Goal: Task Accomplishment & Management: Manage account settings

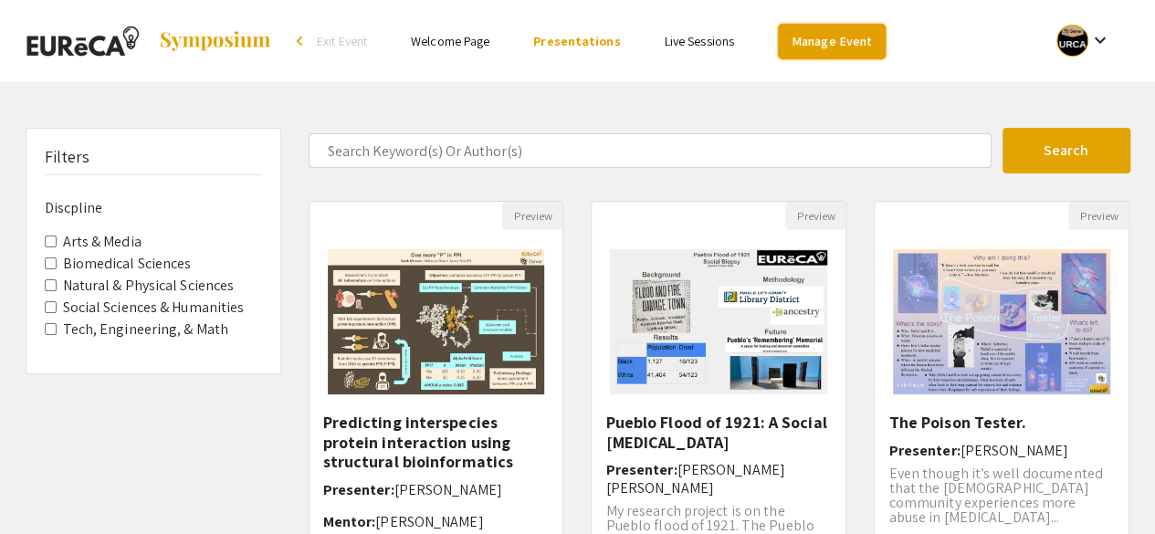
click at [804, 36] on link "Manage Event" at bounding box center [832, 42] width 108 height 36
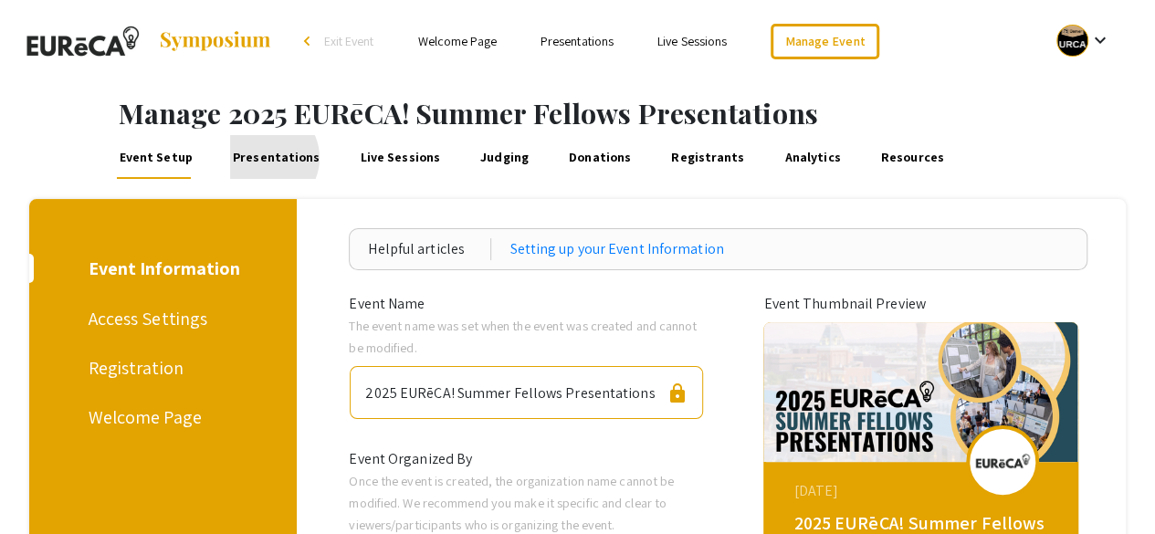
click at [259, 158] on link "Presentations" at bounding box center [276, 157] width 93 height 44
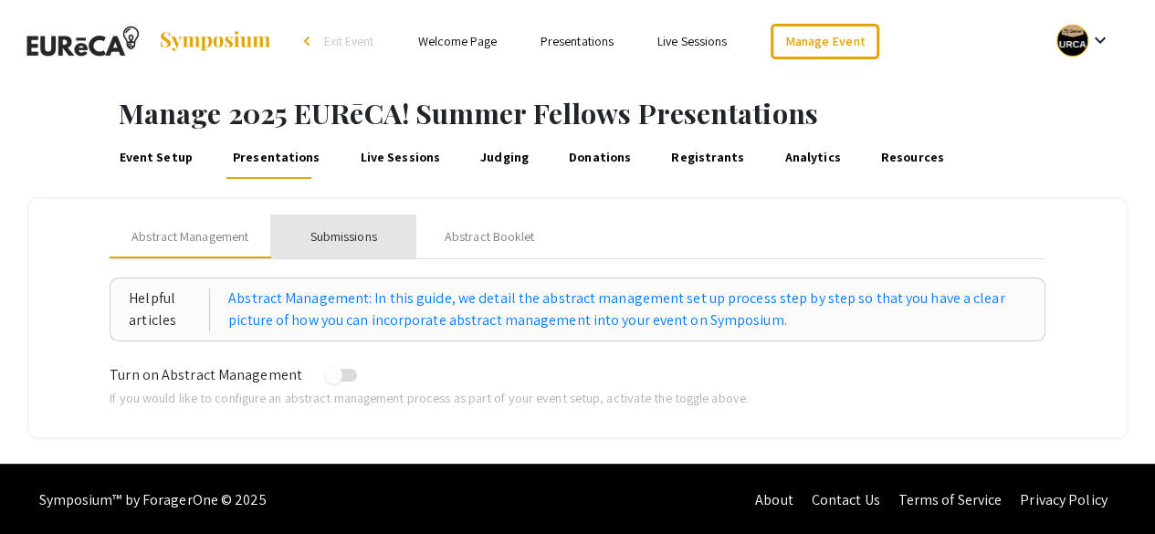
click at [347, 235] on div "Submissions" at bounding box center [343, 236] width 67 height 19
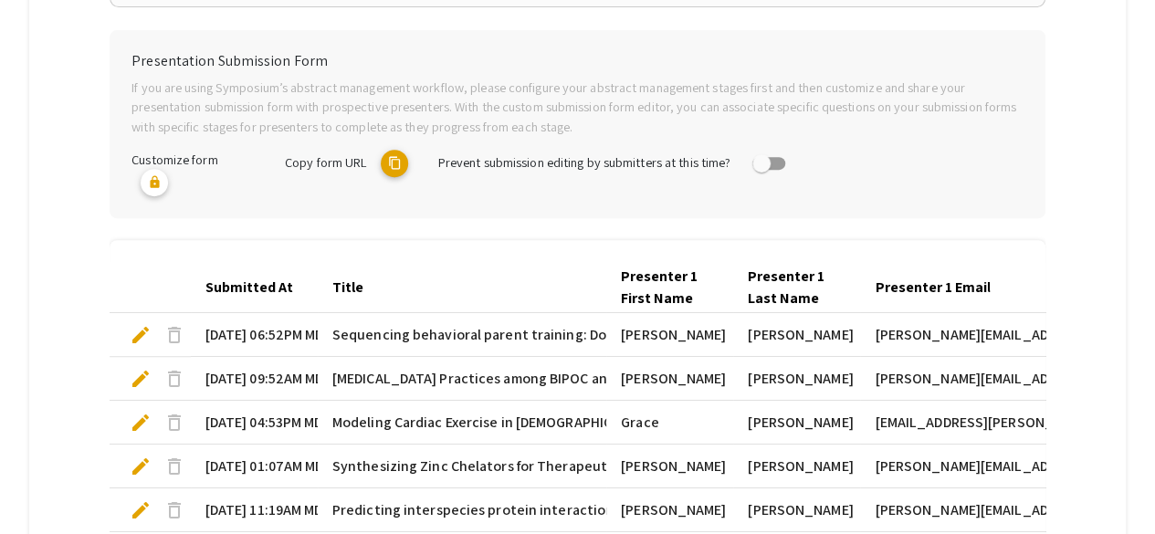
scroll to position [334, 0]
click at [260, 289] on div "Submitted At" at bounding box center [249, 288] width 88 height 22
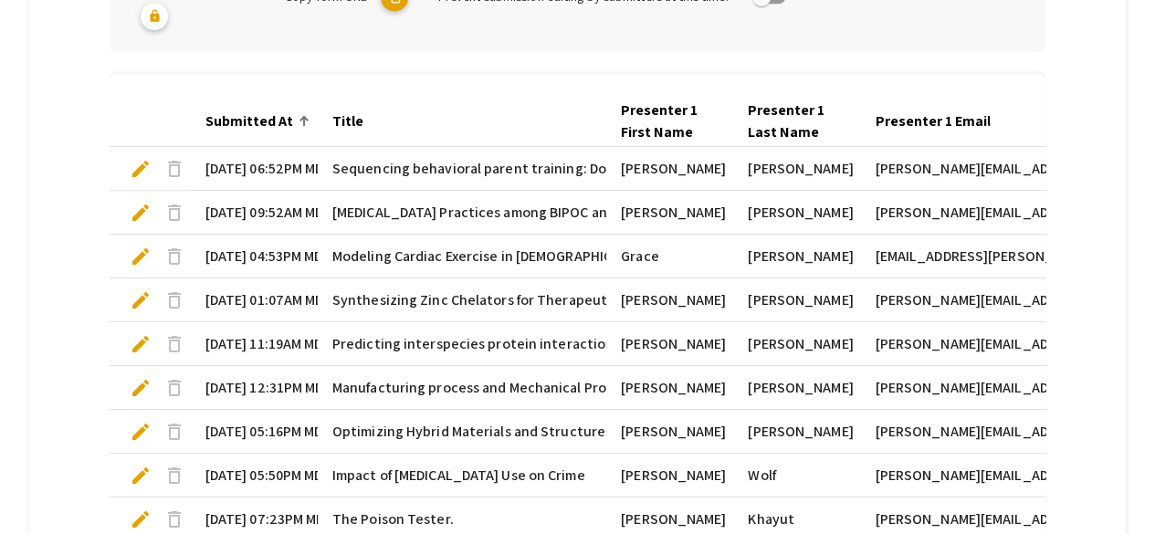
scroll to position [505, 0]
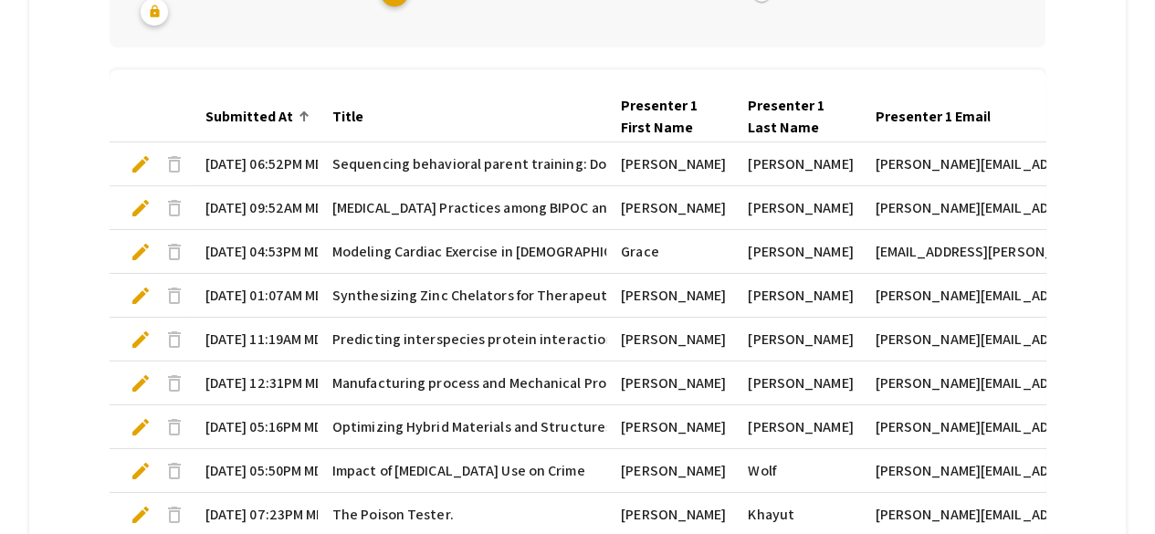
drag, startPoint x: 260, startPoint y: 289, endPoint x: 246, endPoint y: 111, distance: 178.5
click at [246, 111] on mat-table "Submitted At Title Presenter 1 First Name Presenter 1 Last Name Presenter 1 Ema…" at bounding box center [577, 335] width 935 height 489
click at [246, 111] on div "Submitted At" at bounding box center [249, 117] width 88 height 22
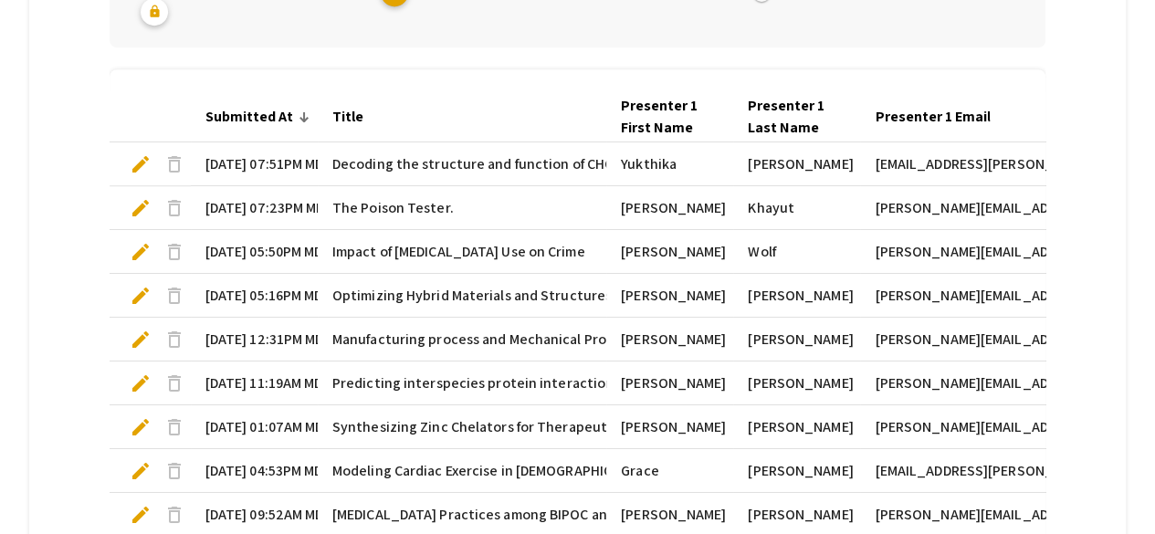
scroll to position [753, 0]
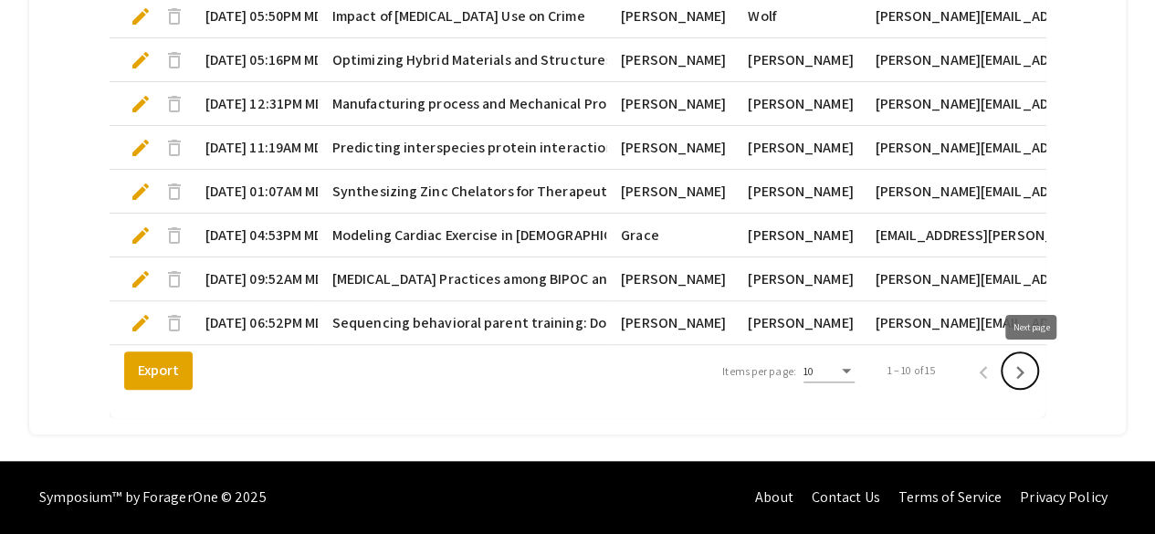
click at [1029, 361] on icon "Next page" at bounding box center [1020, 373] width 26 height 26
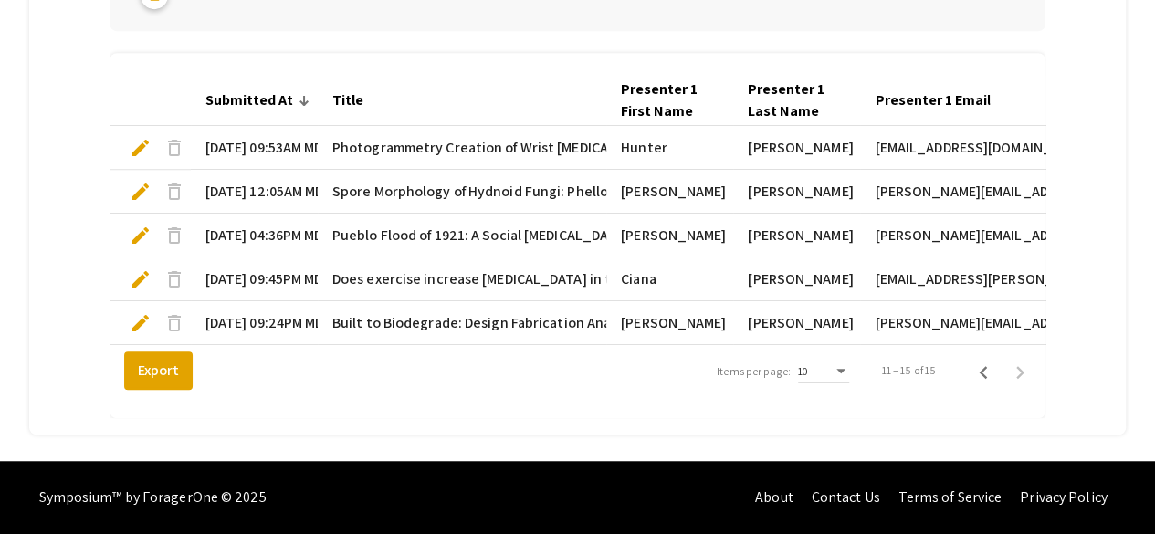
scroll to position [534, 0]
